Goal: Information Seeking & Learning: Learn about a topic

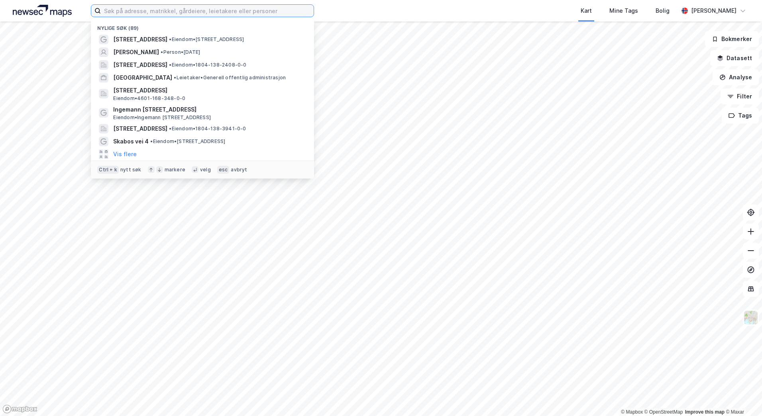
click at [204, 15] on input at bounding box center [207, 11] width 213 height 12
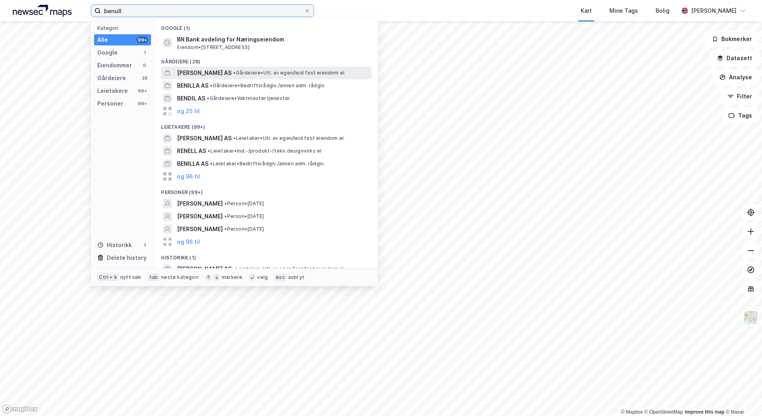
type input "benull"
